Goal: Task Accomplishment & Management: Use online tool/utility

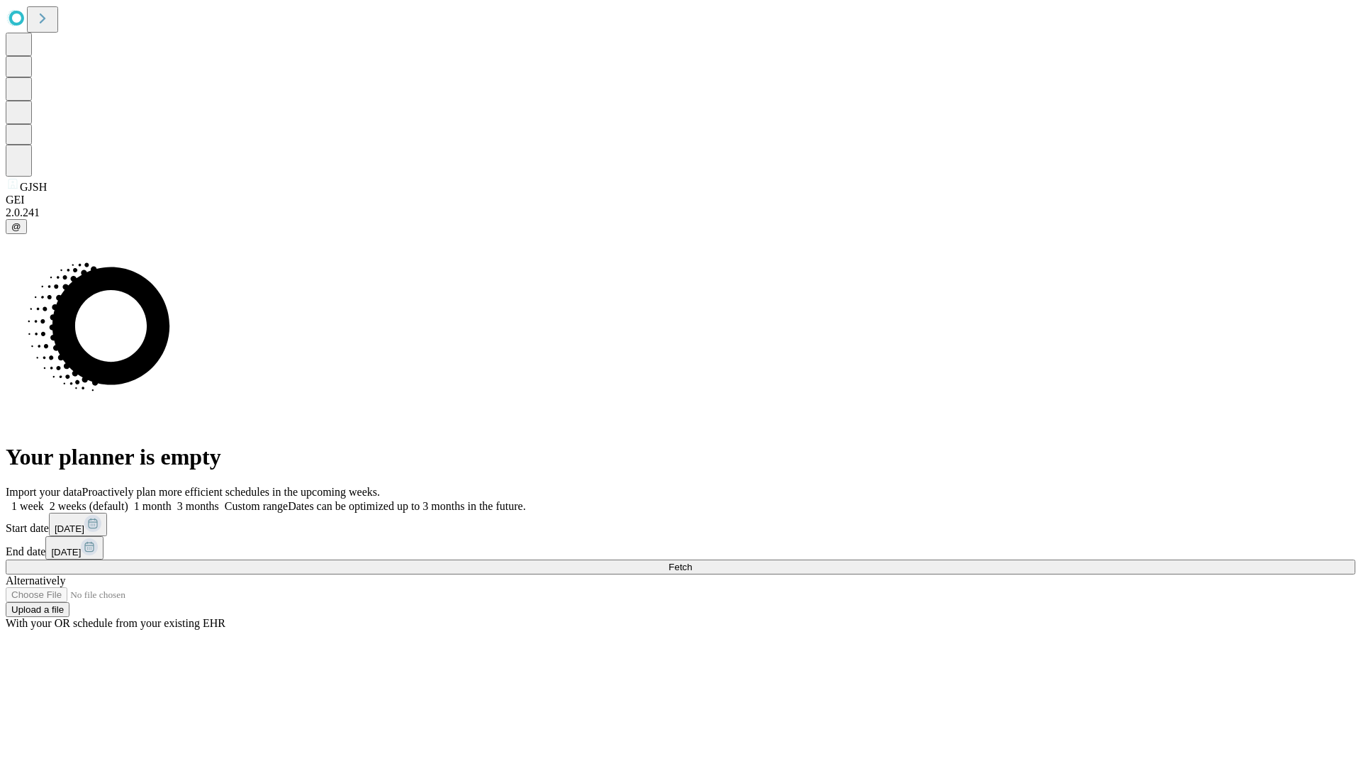
click at [692, 561] on span "Fetch" at bounding box center [679, 566] width 23 height 11
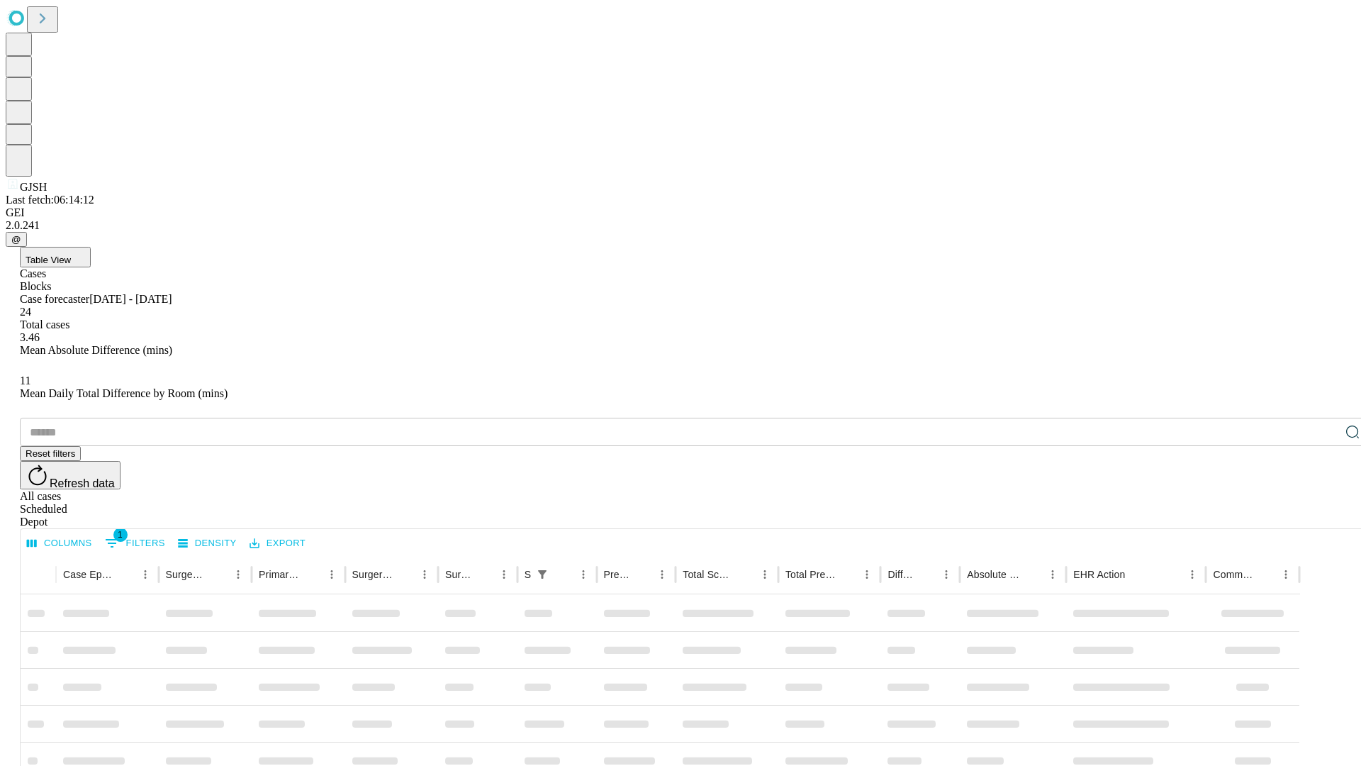
click at [1324, 515] on div "Depot" at bounding box center [695, 521] width 1350 height 13
